Goal: Check status: Check status

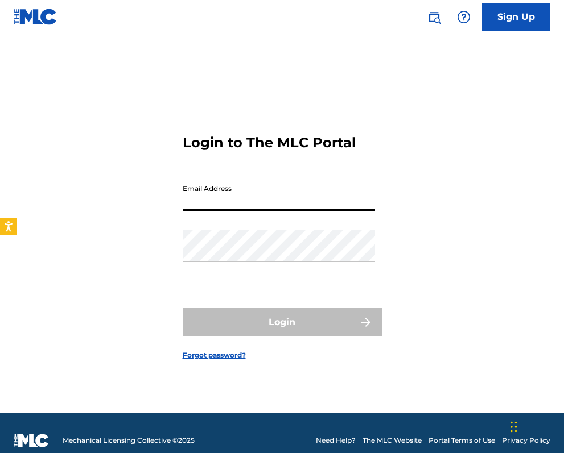
type input "[EMAIL_ADDRESS][DOMAIN_NAME]"
click at [282, 322] on button "Login" at bounding box center [282, 322] width 199 height 28
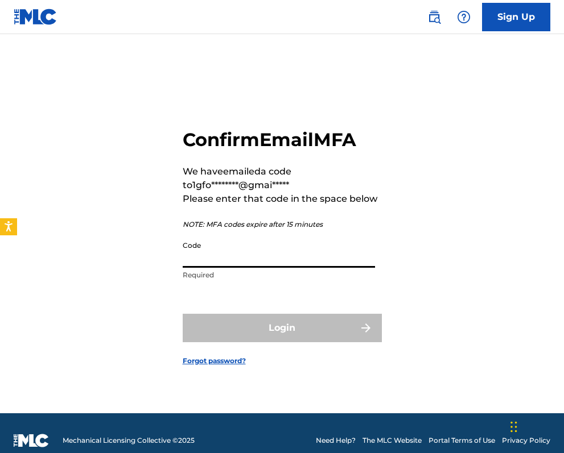
click at [237, 242] on input "Code" at bounding box center [279, 251] width 192 height 32
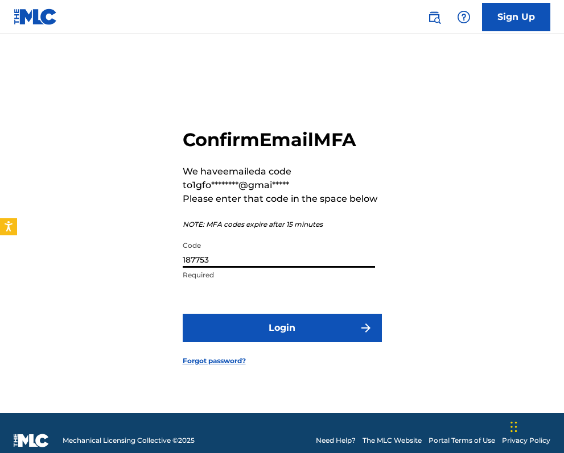
type input "187753"
click at [290, 331] on button "Login" at bounding box center [282, 328] width 199 height 28
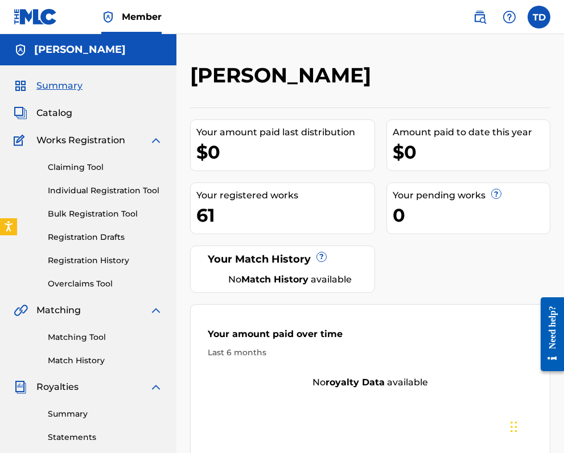
click at [88, 260] on link "Registration History" at bounding box center [105, 261] width 115 height 12
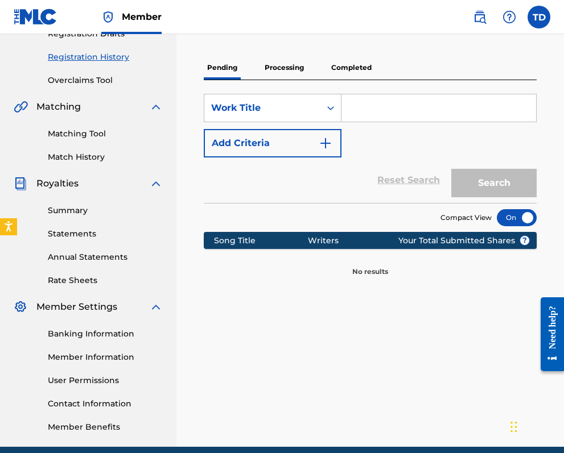
scroll to position [196, 0]
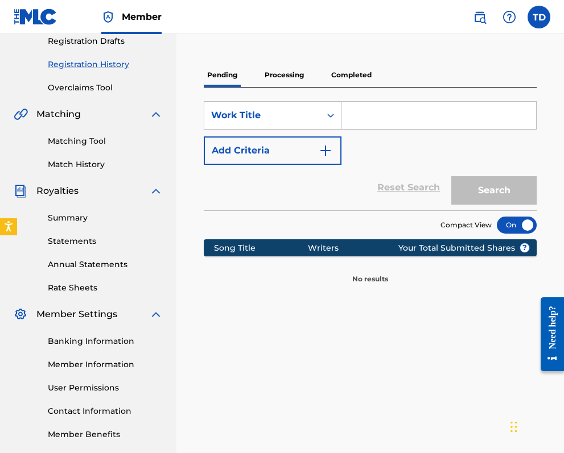
click at [286, 73] on p "Processing" at bounding box center [284, 75] width 46 height 24
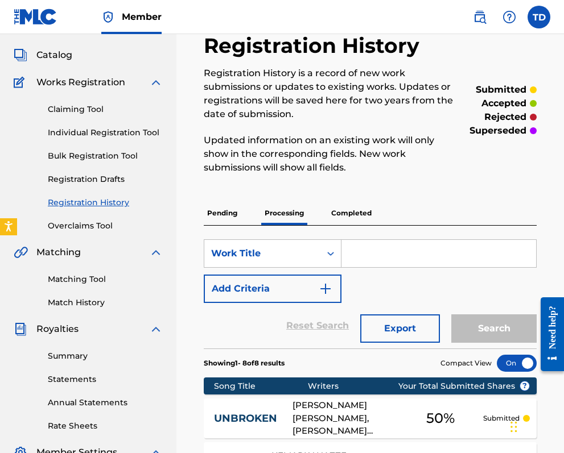
scroll to position [39, 0]
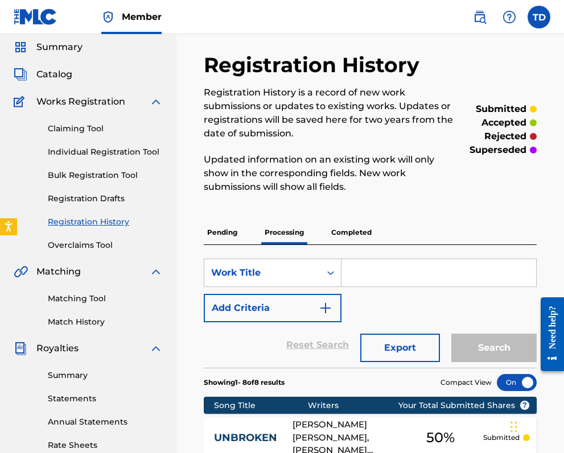
click at [353, 230] on p "Completed" at bounding box center [351, 233] width 47 height 24
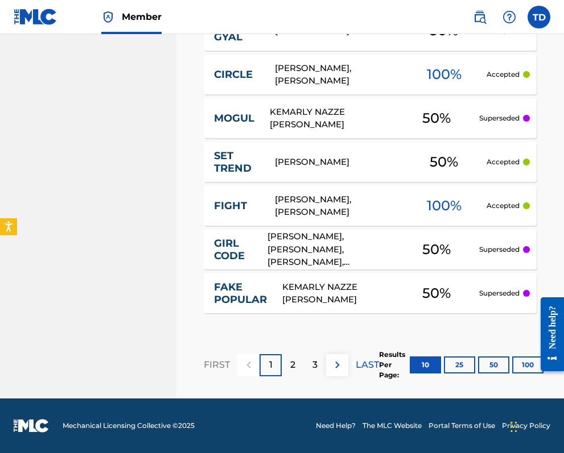
scroll to position [624, 0]
click at [292, 364] on p "2" at bounding box center [292, 365] width 5 height 14
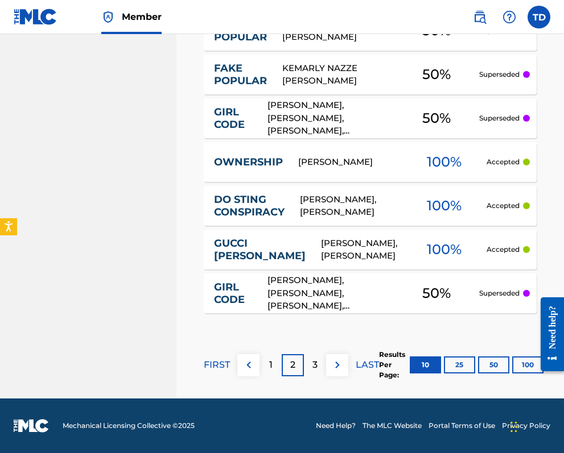
click at [316, 363] on p "3" at bounding box center [314, 365] width 5 height 14
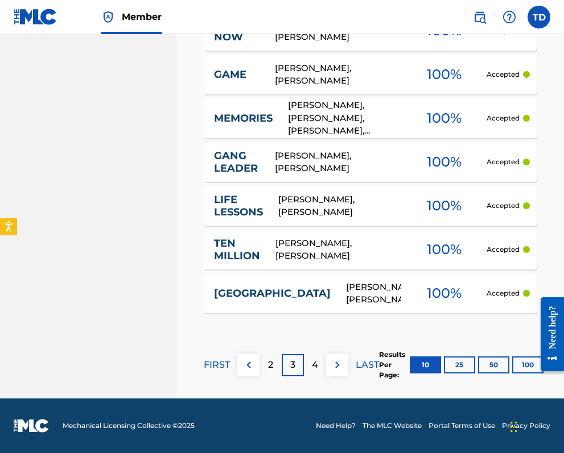
click at [319, 363] on div "4" at bounding box center [315, 365] width 22 height 22
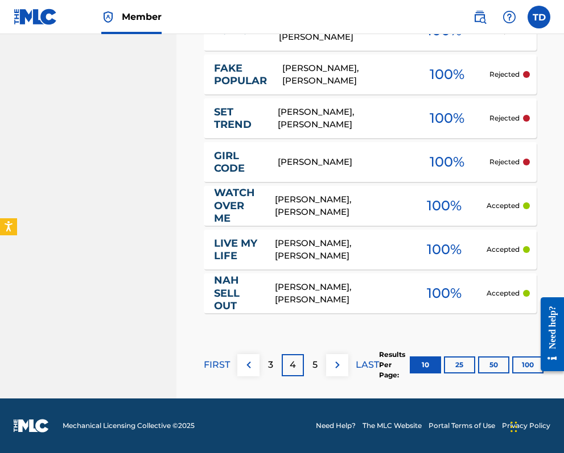
click at [319, 365] on div "5" at bounding box center [315, 365] width 22 height 22
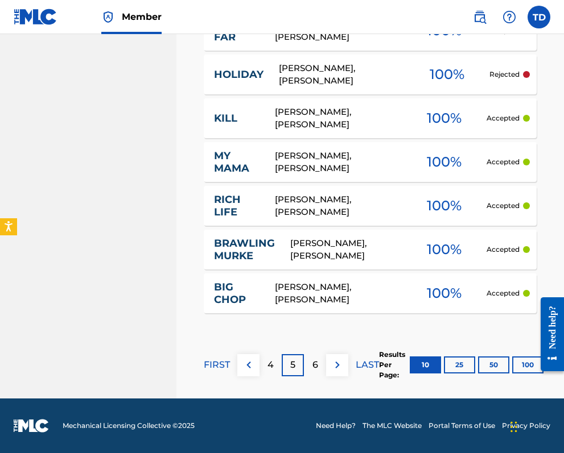
click at [317, 362] on p "6" at bounding box center [315, 365] width 6 height 14
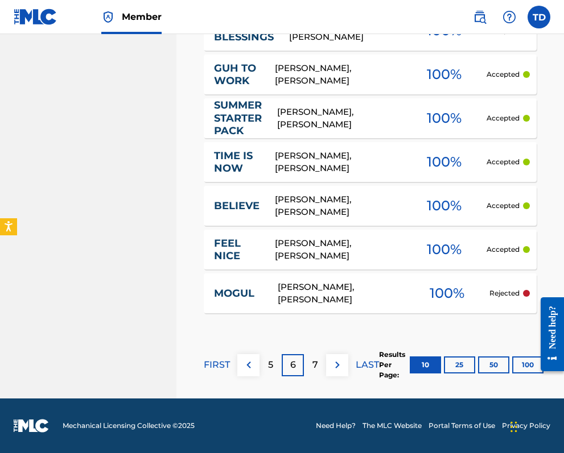
scroll to position [624, 0]
click at [316, 366] on p "7" at bounding box center [315, 365] width 6 height 14
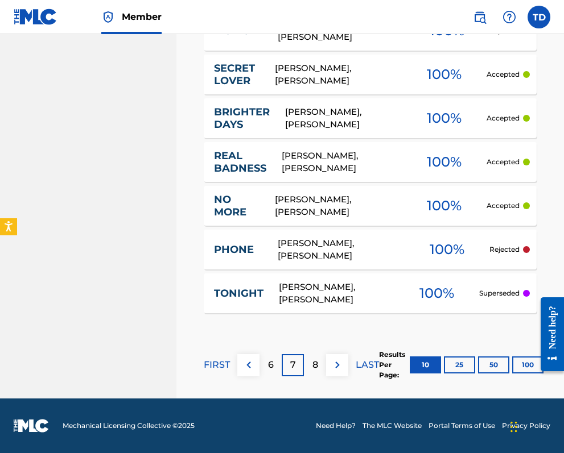
click at [317, 366] on p "8" at bounding box center [315, 365] width 6 height 14
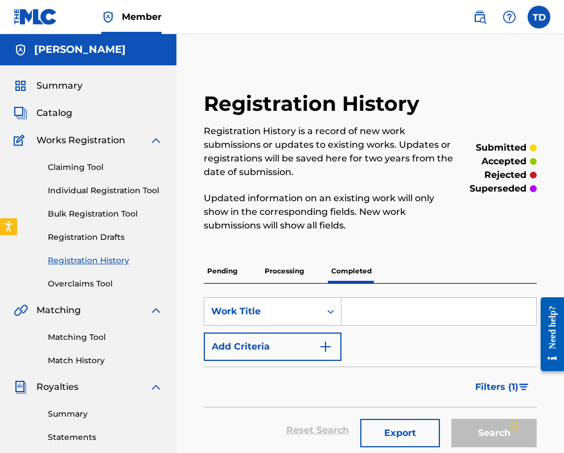
scroll to position [0, 0]
click at [287, 267] on p "Processing" at bounding box center [284, 271] width 46 height 24
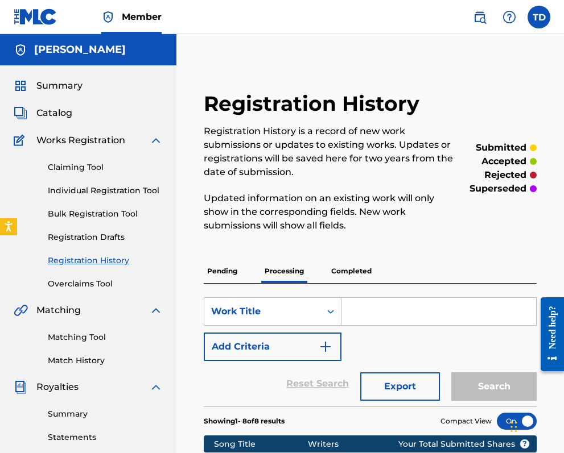
click at [51, 113] on span "Catalog" at bounding box center [54, 113] width 36 height 14
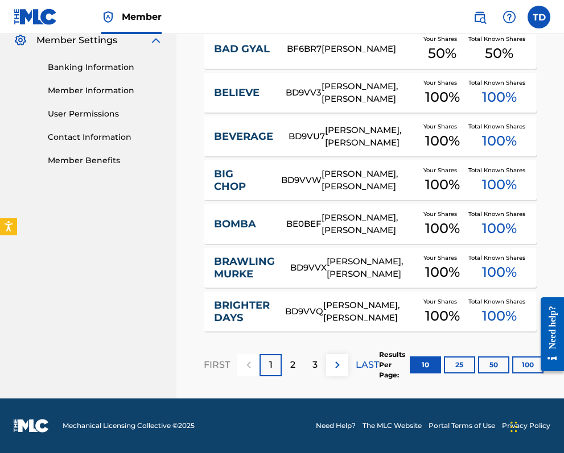
scroll to position [470, 0]
click at [296, 365] on div "2" at bounding box center [293, 365] width 22 height 22
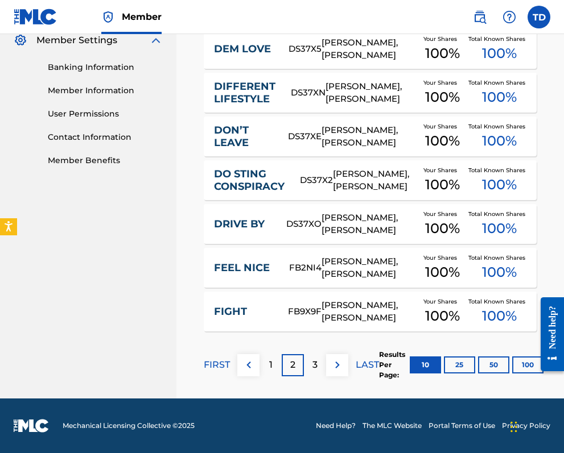
click at [313, 364] on p "3" at bounding box center [314, 365] width 5 height 14
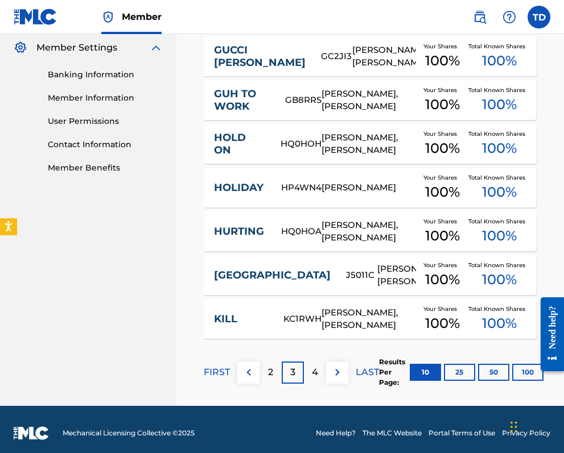
scroll to position [465, 0]
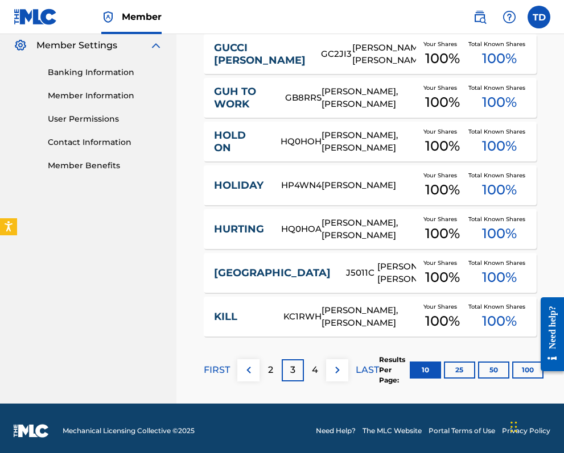
click at [317, 369] on p "4" at bounding box center [315, 370] width 6 height 14
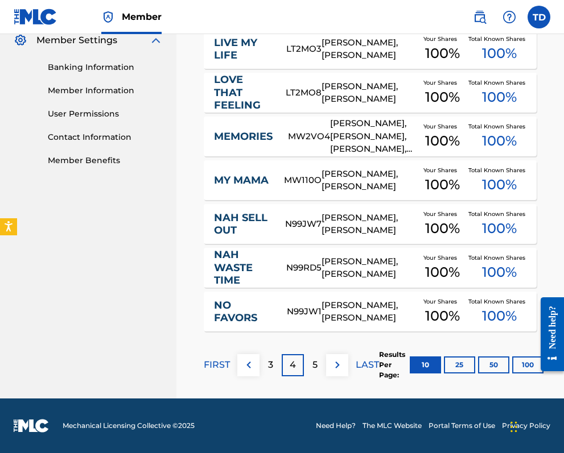
scroll to position [470, 0]
click at [319, 362] on div "5" at bounding box center [315, 365] width 22 height 22
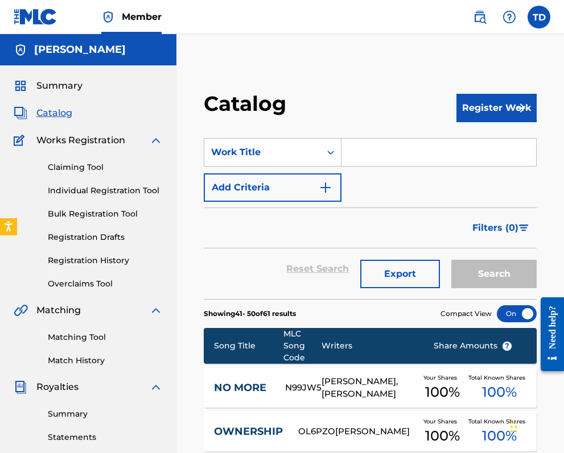
scroll to position [0, 0]
click at [97, 258] on link "Registration History" at bounding box center [105, 261] width 115 height 12
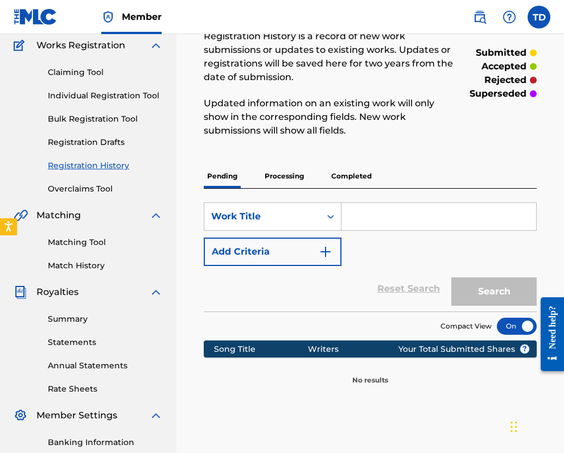
scroll to position [78, 0]
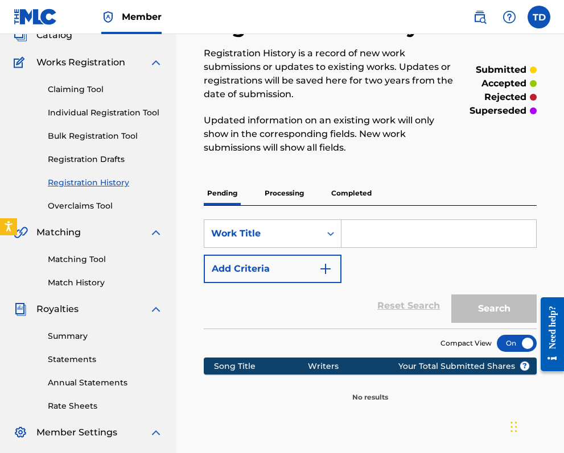
click at [286, 188] on p "Processing" at bounding box center [284, 193] width 46 height 24
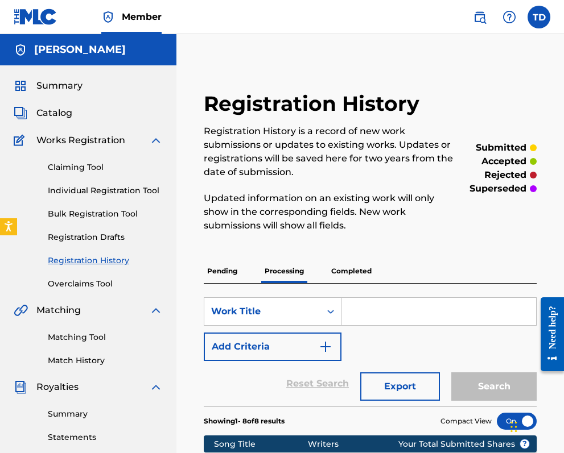
click at [347, 270] on p "Completed" at bounding box center [351, 271] width 47 height 24
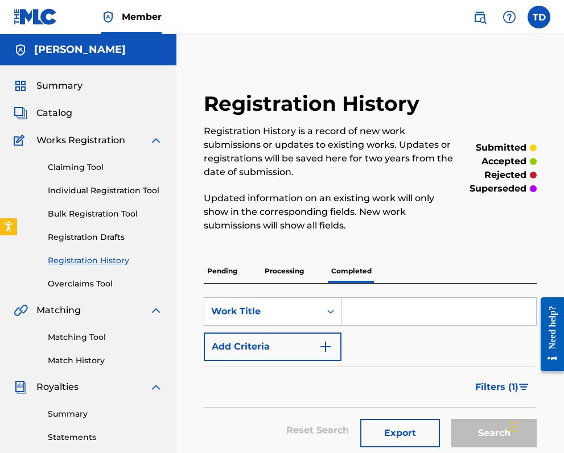
click at [288, 270] on p "Processing" at bounding box center [284, 271] width 46 height 24
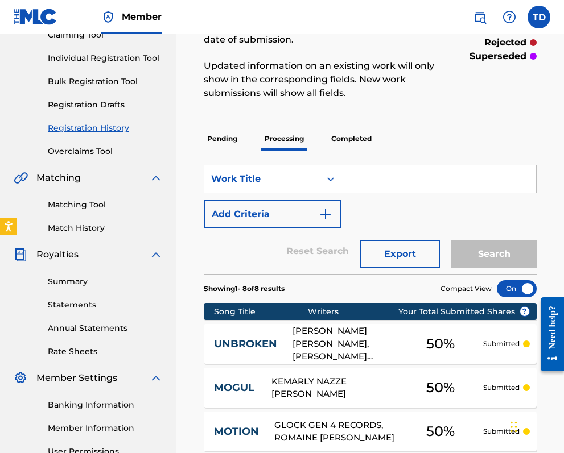
scroll to position [133, 0]
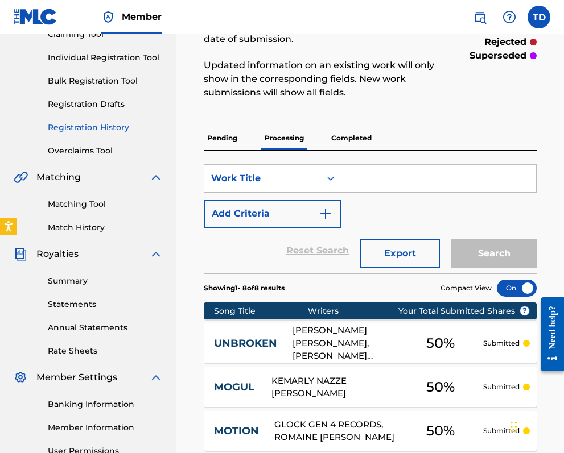
click at [73, 281] on link "Summary" at bounding box center [105, 281] width 115 height 12
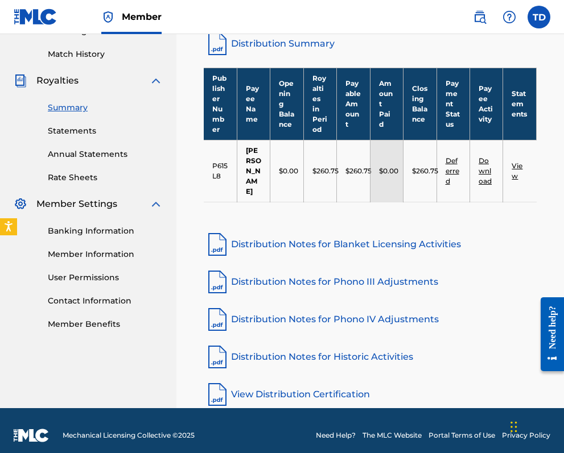
scroll to position [306, 0]
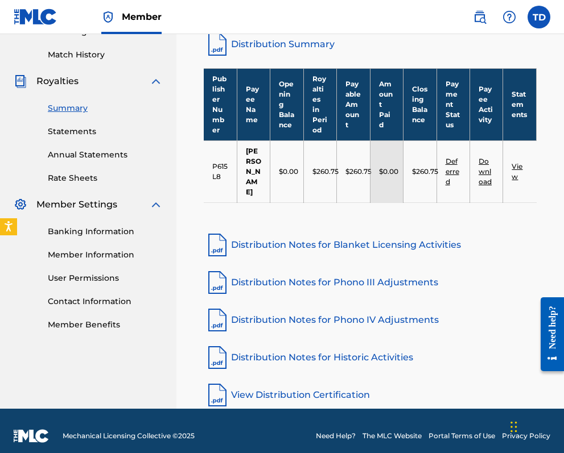
click at [516, 163] on link "View" at bounding box center [516, 171] width 11 height 19
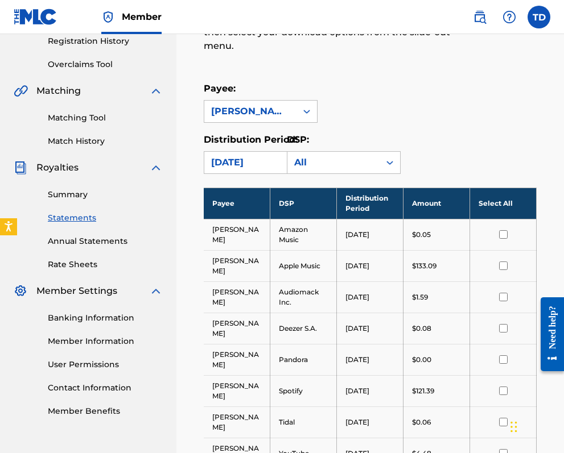
scroll to position [218, 0]
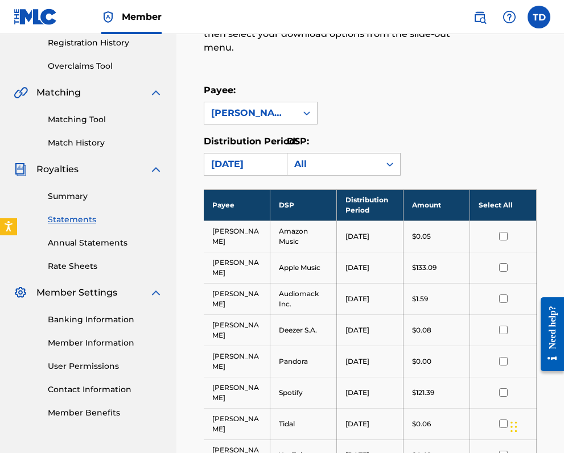
click at [74, 191] on link "Summary" at bounding box center [105, 197] width 115 height 12
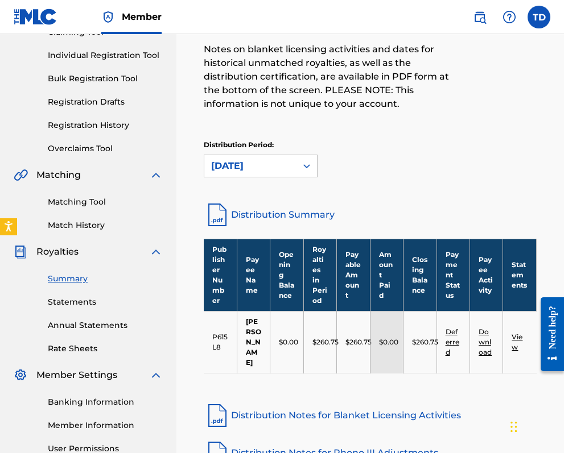
scroll to position [137, 0]
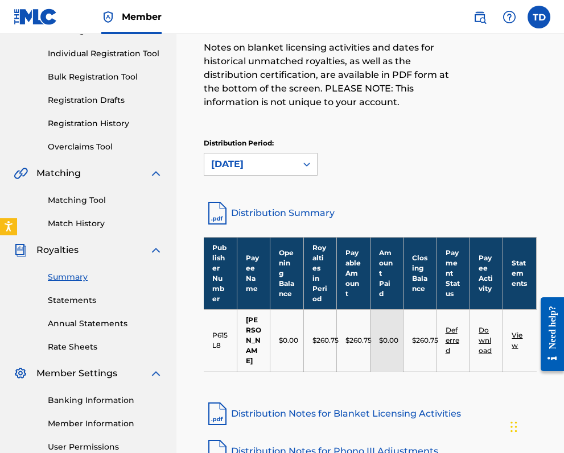
click at [68, 274] on link "Summary" at bounding box center [105, 277] width 115 height 12
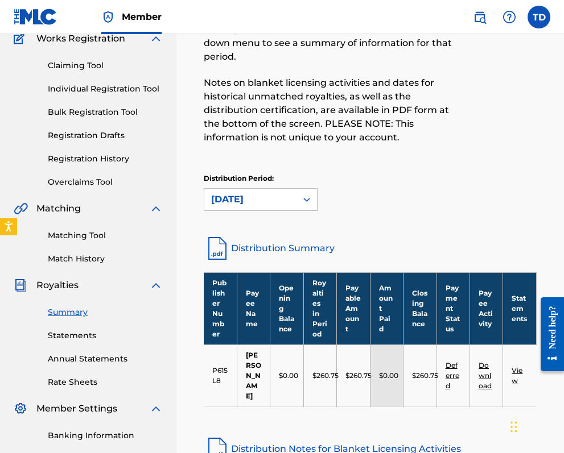
scroll to position [109, 0]
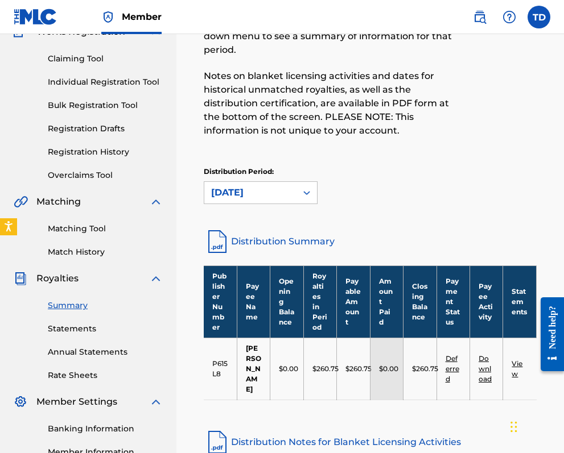
click at [77, 324] on link "Statements" at bounding box center [105, 329] width 115 height 12
